Goal: Find specific page/section: Find specific page/section

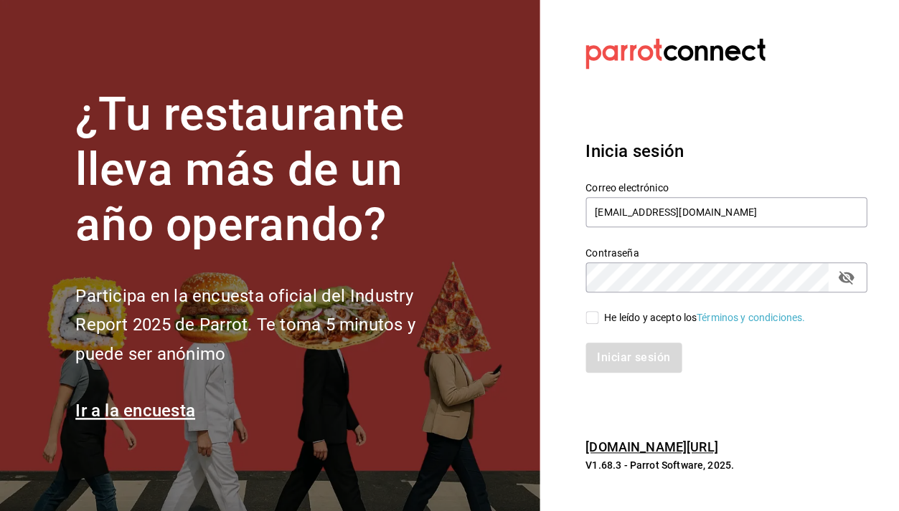
click at [597, 320] on input "He leído y acepto los Términos y condiciones." at bounding box center [591, 317] width 13 height 13
checkbox input "true"
click at [635, 359] on button "Iniciar sesión" at bounding box center [634, 358] width 98 height 30
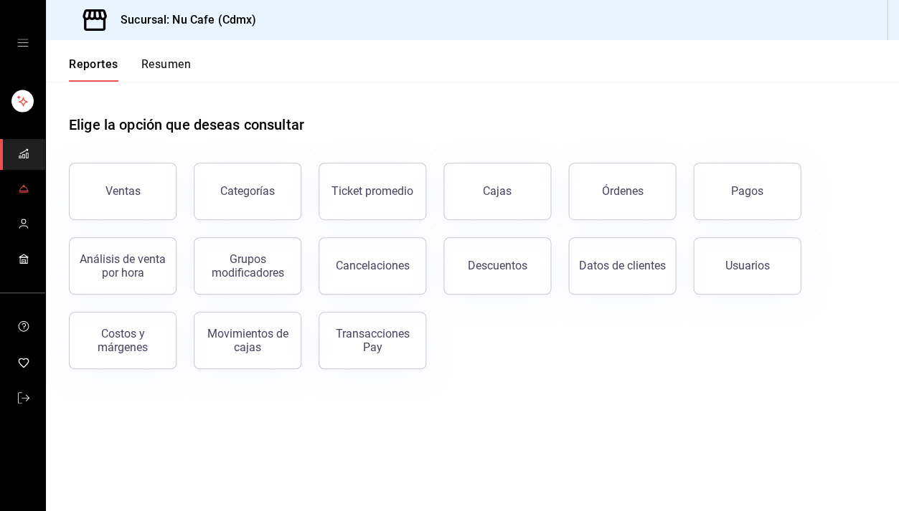
click at [25, 192] on icon "mailbox folders" at bounding box center [23, 188] width 11 height 11
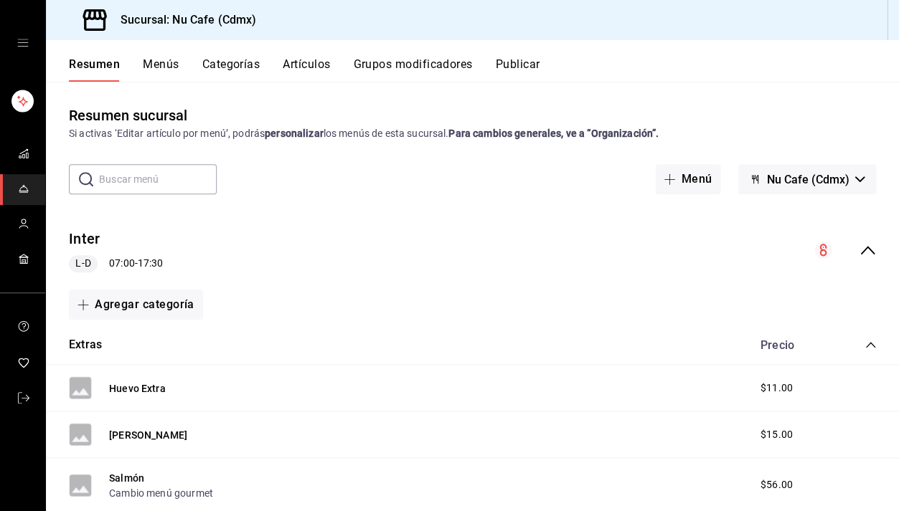
scroll to position [113, 0]
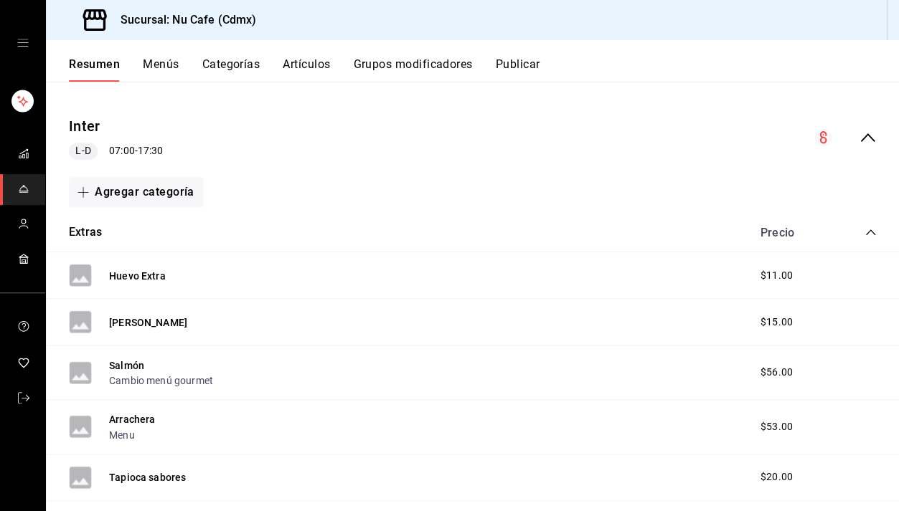
click at [317, 62] on button "Artículos" at bounding box center [306, 69] width 47 height 24
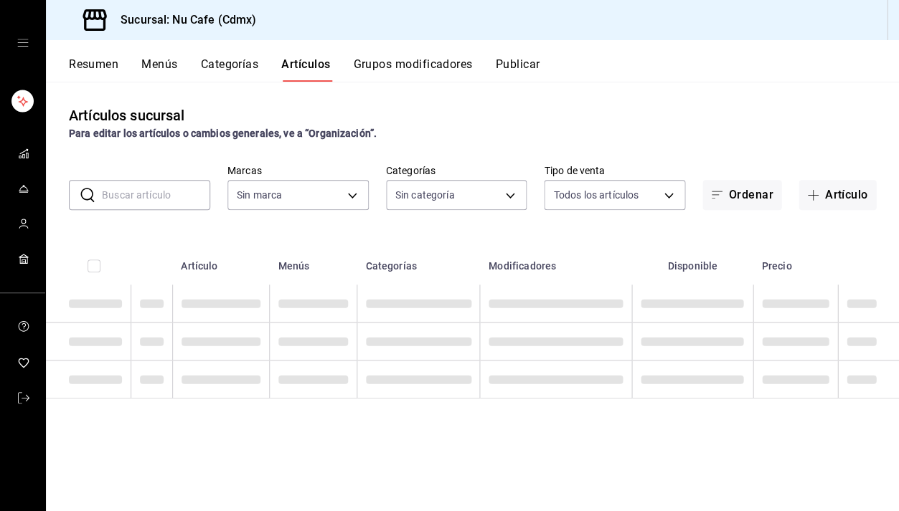
click at [151, 195] on input "text" at bounding box center [156, 195] width 108 height 29
type input "bur"
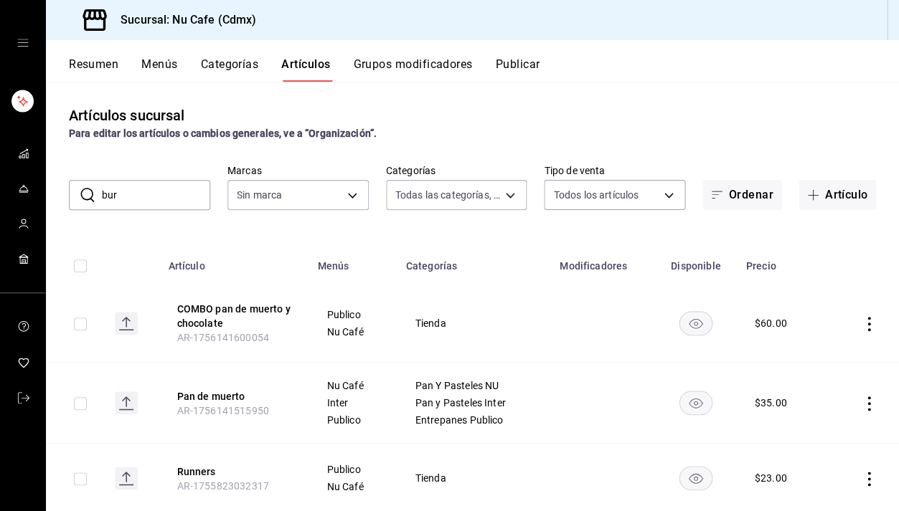
type input "bff11573-8288-425e-8a69-b3f5f84299b1,f592ace0-87a9-4565-a19c-ed486b3f4afa,9f45e…"
type input "[PERSON_NAME]"
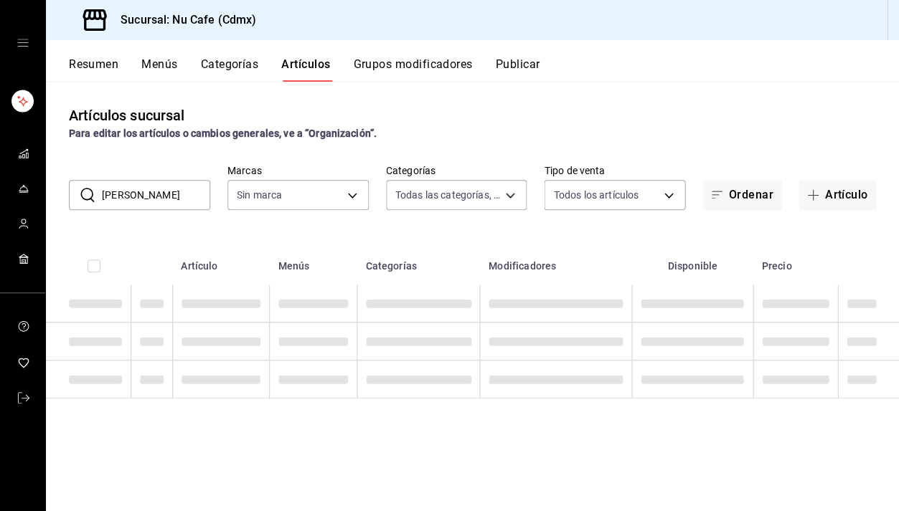
type input "0eed2892-7b63-413a-8f7e-1edbe76bc373"
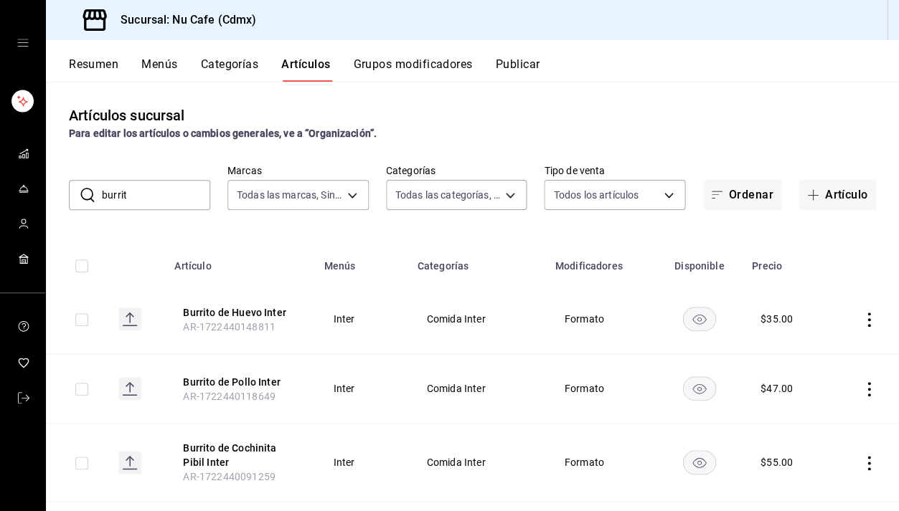
type input "burrito"
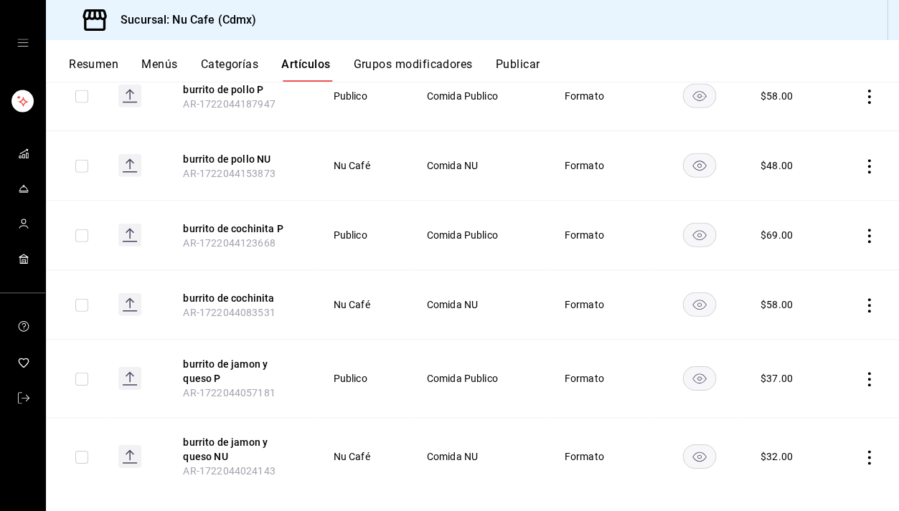
scroll to position [658, 0]
